Goal: Task Accomplishment & Management: Use online tool/utility

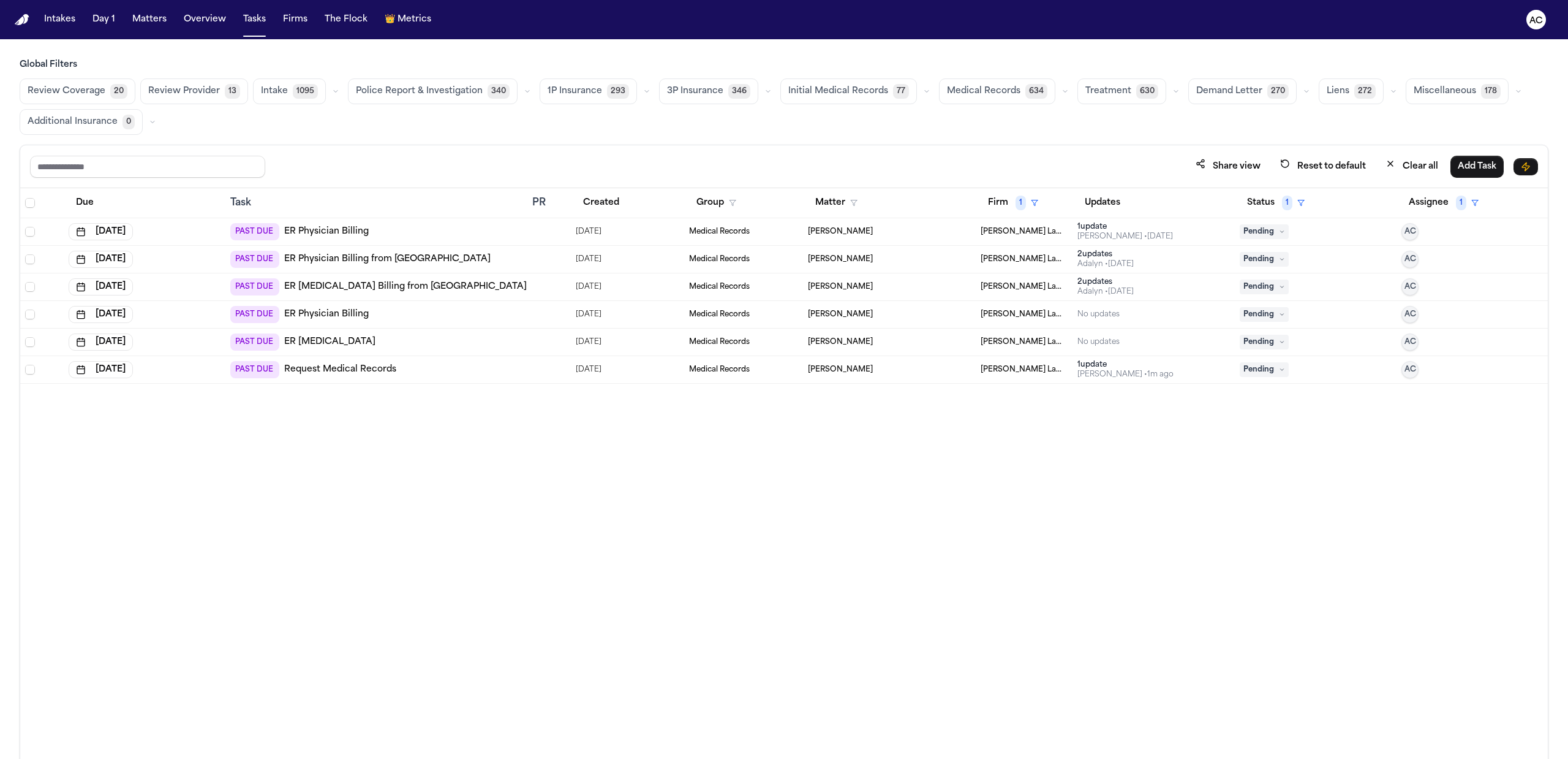
click at [345, 343] on div "PAST DUE ER [MEDICAL_DATA]" at bounding box center [377, 342] width 293 height 17
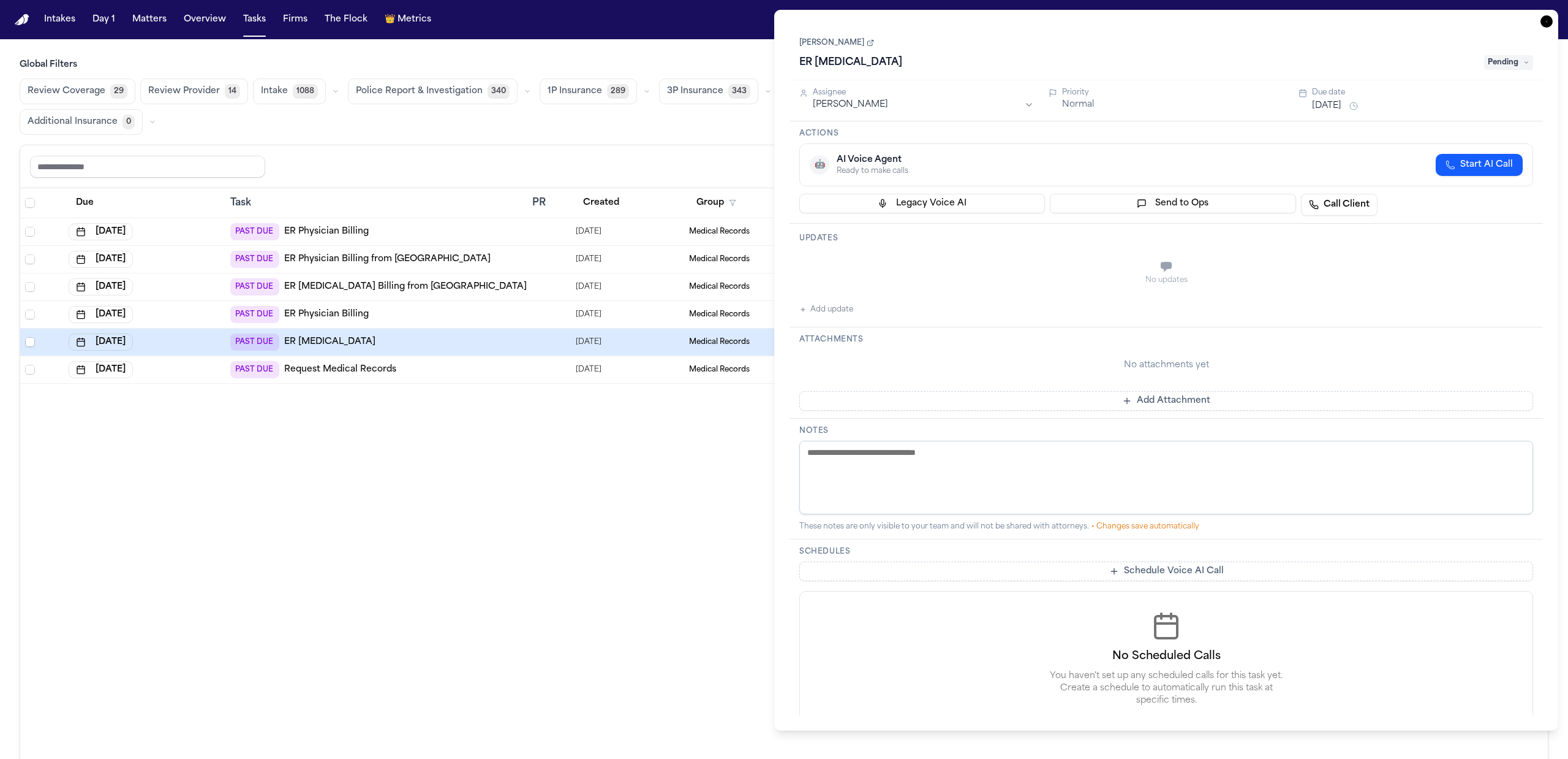
click at [667, 145] on div "Share view Reset to default Clear all Add Task Due Task PR Created Group Matter…" at bounding box center [784, 478] width 1529 height 668
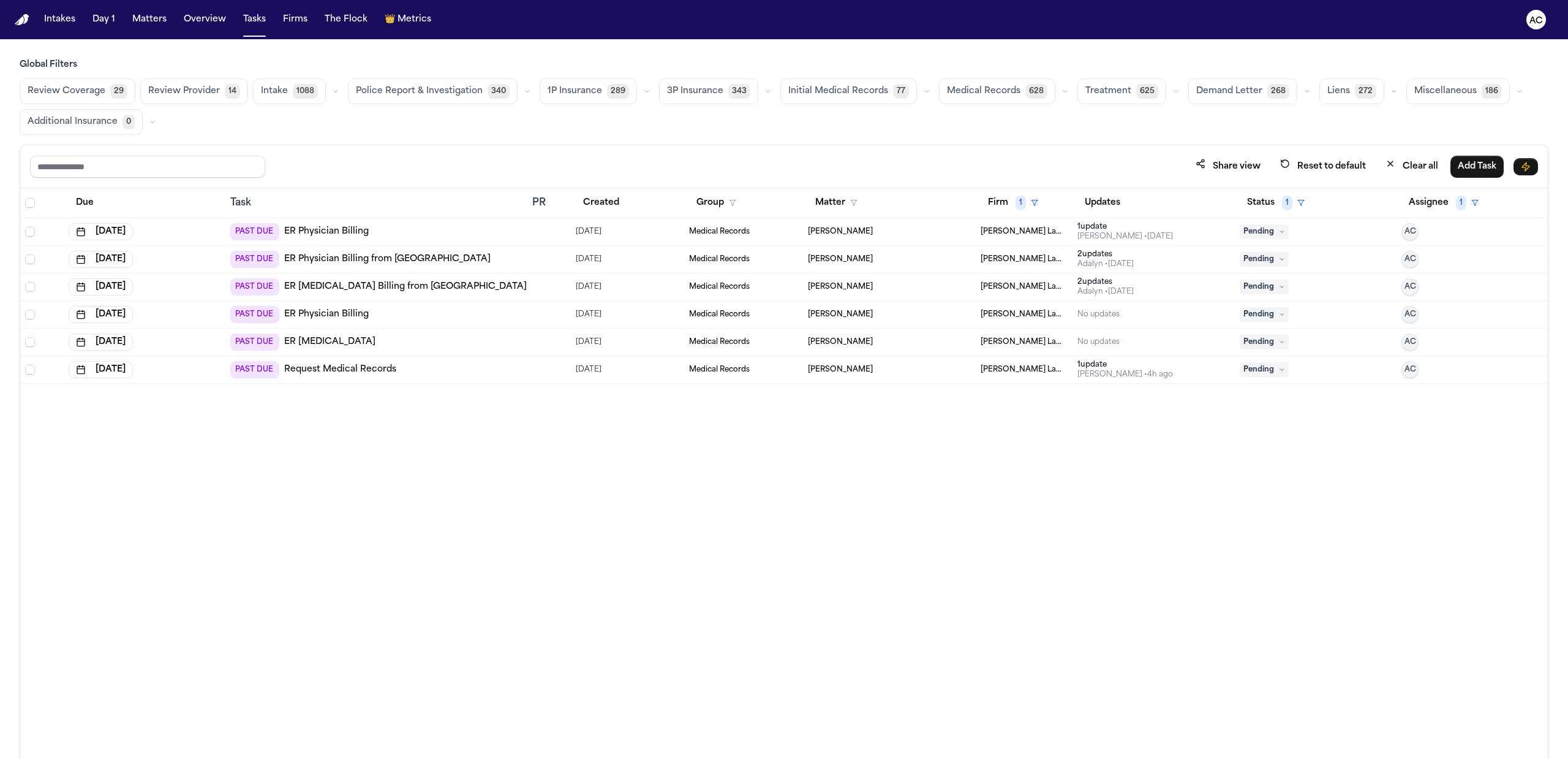
click at [316, 342] on link "ER [MEDICAL_DATA]" at bounding box center [329, 343] width 91 height 13
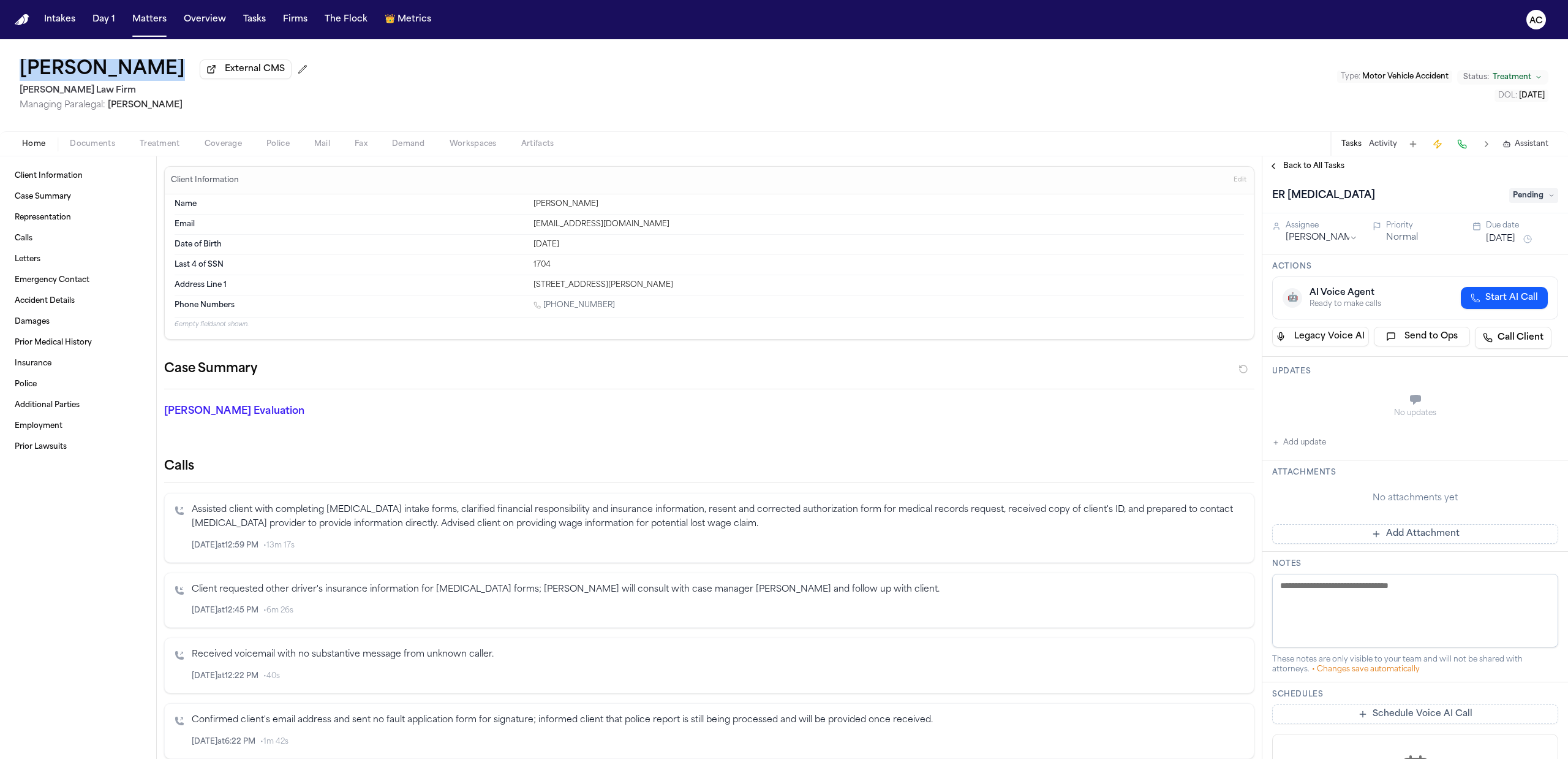
drag, startPoint x: 161, startPoint y: 71, endPoint x: 24, endPoint y: 64, distance: 137.2
click at [24, 64] on div "Mattar Diagne External CMS" at bounding box center [166, 69] width 293 height 22
copy div "[PERSON_NAME]"
click at [160, 145] on span "Treatment" at bounding box center [160, 143] width 41 height 10
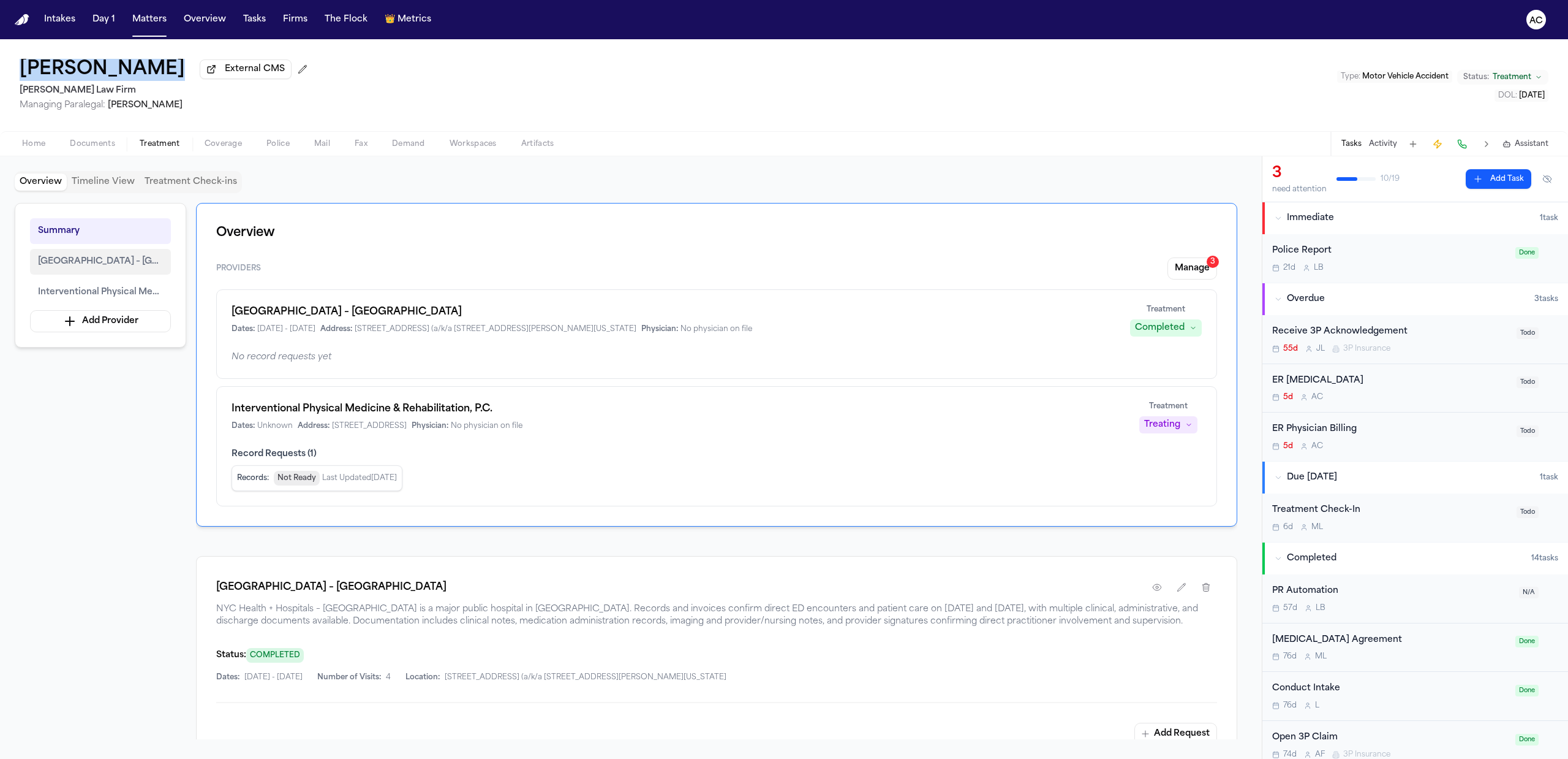
click at [113, 261] on span "NYC Health + Hospitals – Harlem Hospital Center" at bounding box center [100, 261] width 125 height 14
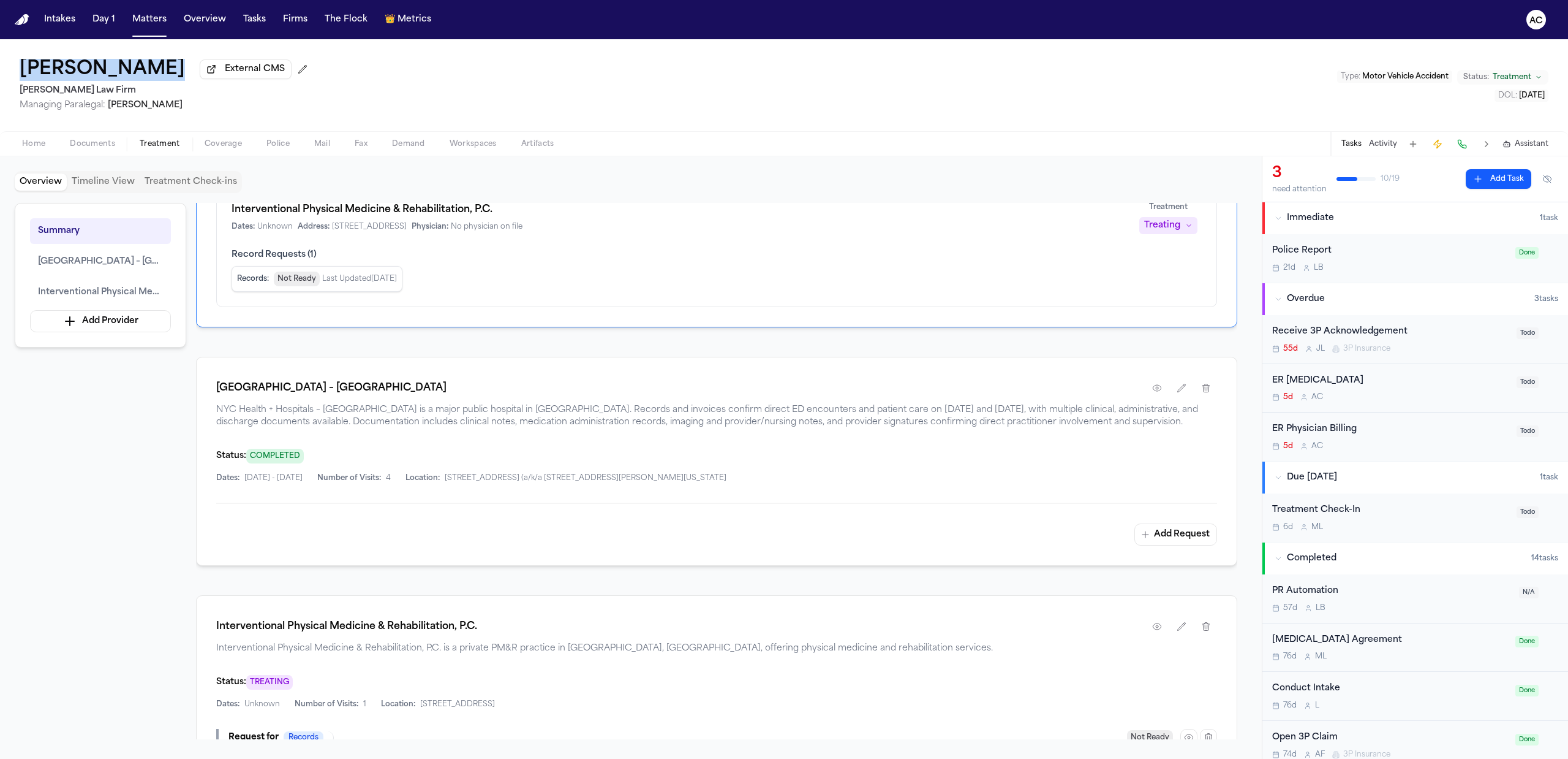
scroll to position [163, 0]
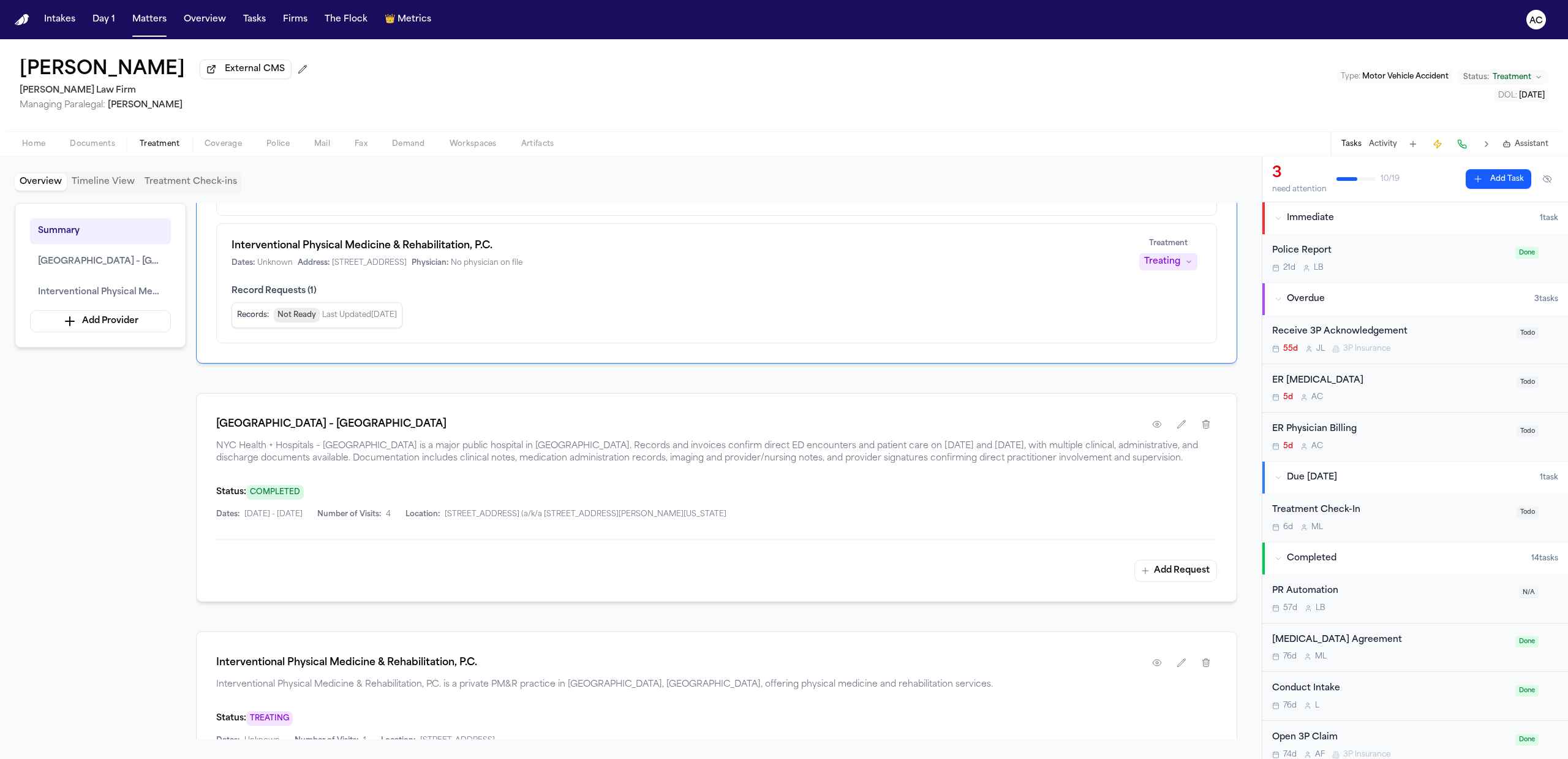
click at [1336, 432] on div "ER Physician Billing" at bounding box center [1390, 429] width 237 height 14
